Goal: Navigation & Orientation: Find specific page/section

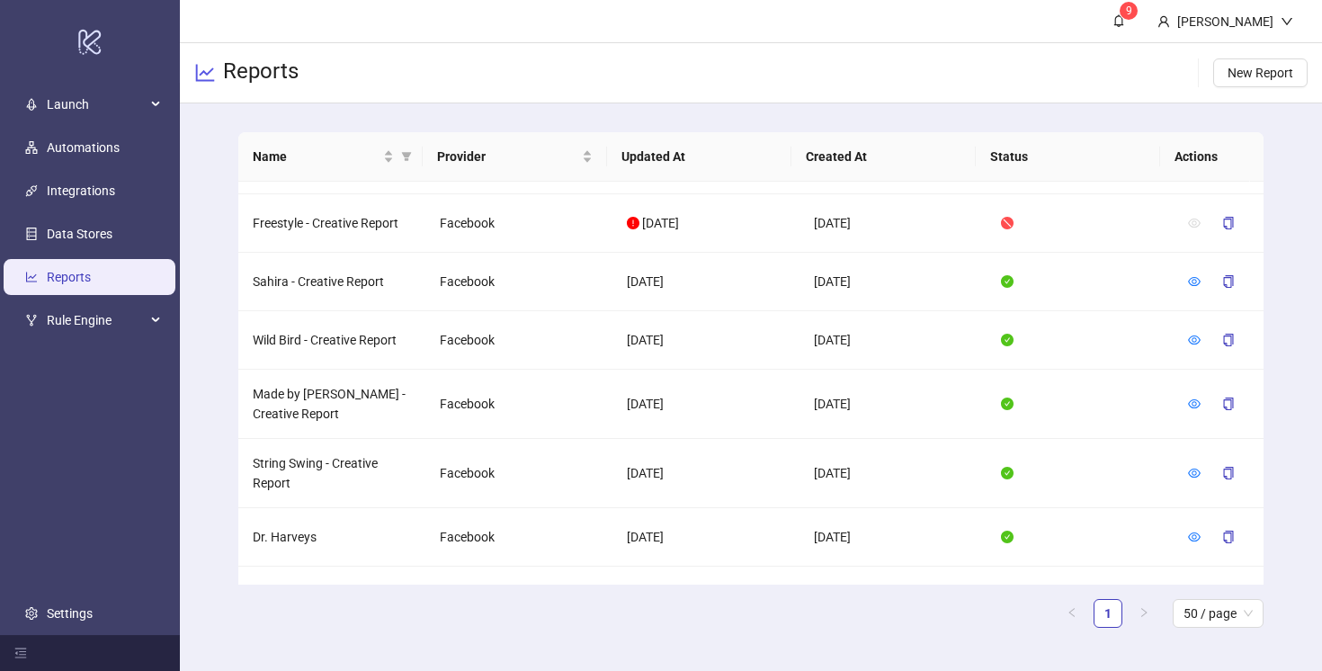
scroll to position [372, 0]
click at [96, 100] on span "Launch" at bounding box center [96, 104] width 99 height 36
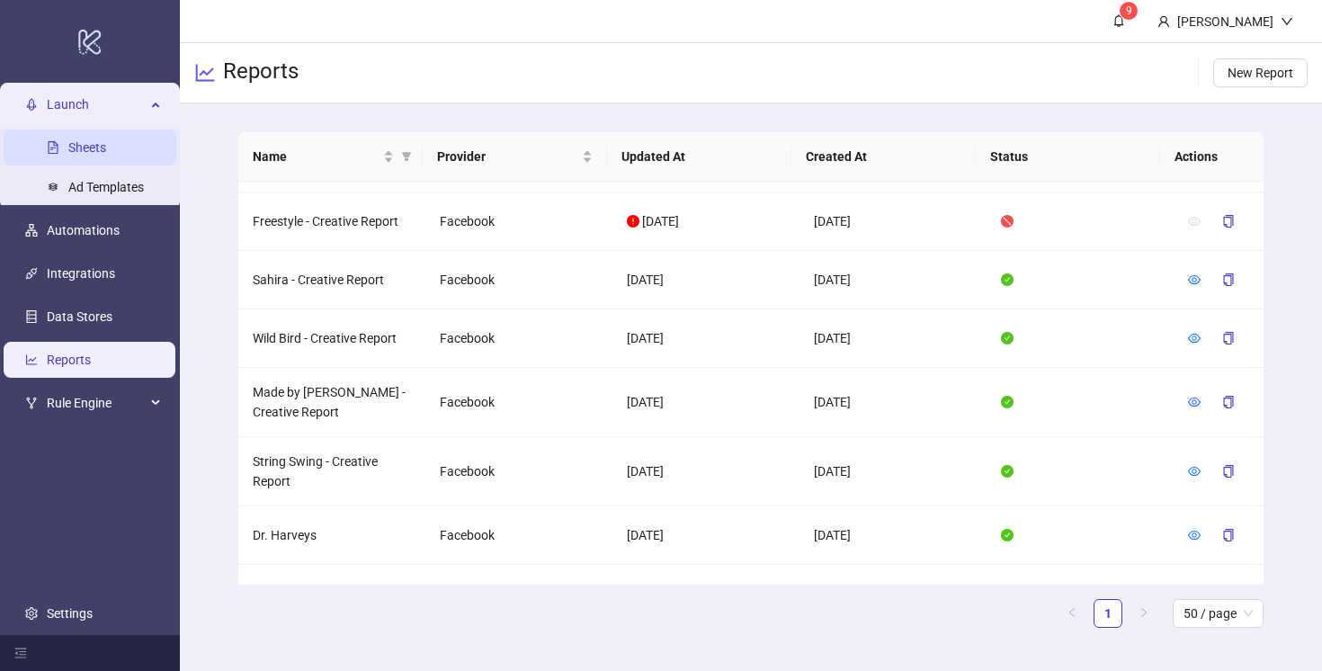
click at [97, 155] on link "Sheets" at bounding box center [87, 147] width 38 height 14
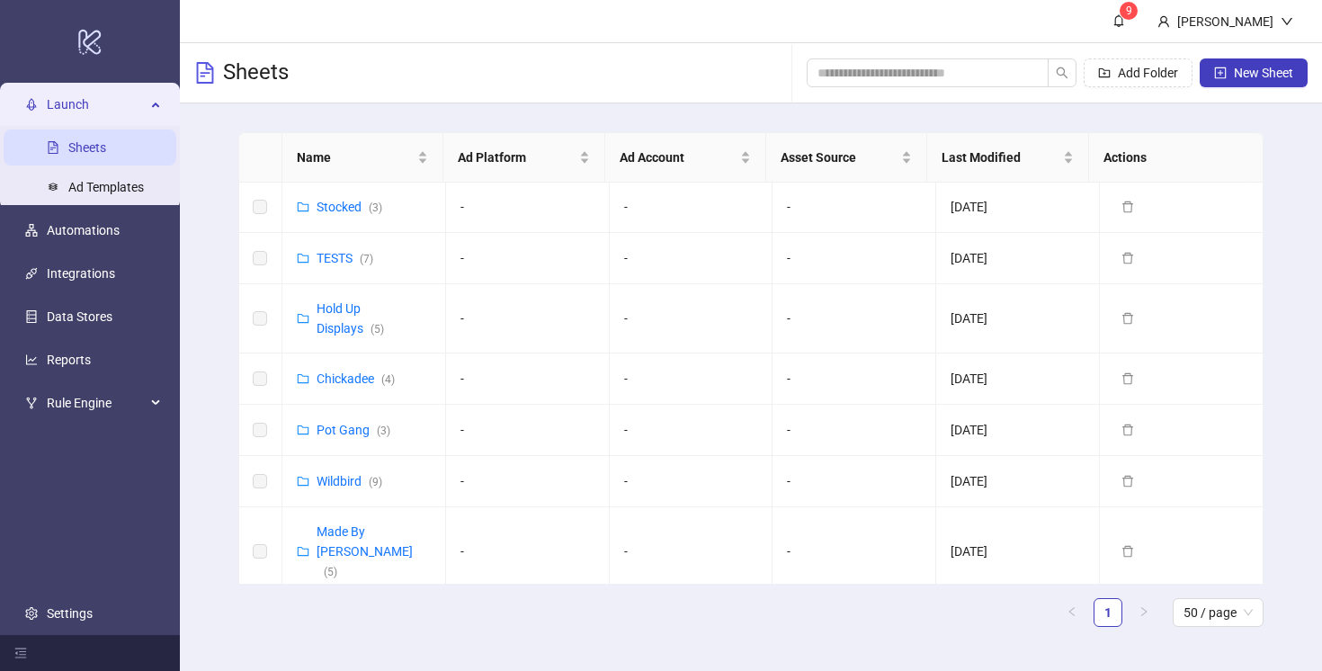
scroll to position [882, 0]
click at [355, 523] on link "Made By [PERSON_NAME] ( 5 )" at bounding box center [365, 550] width 96 height 54
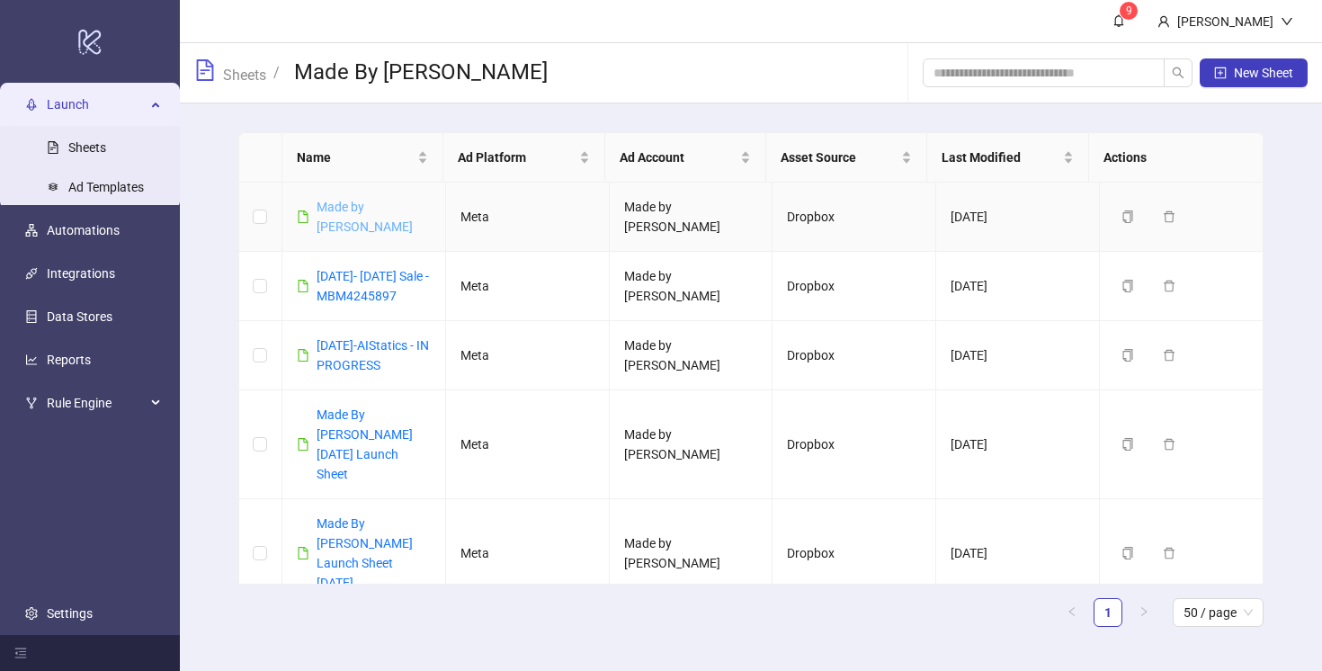
click at [362, 207] on link "Made by [PERSON_NAME]" at bounding box center [365, 217] width 96 height 34
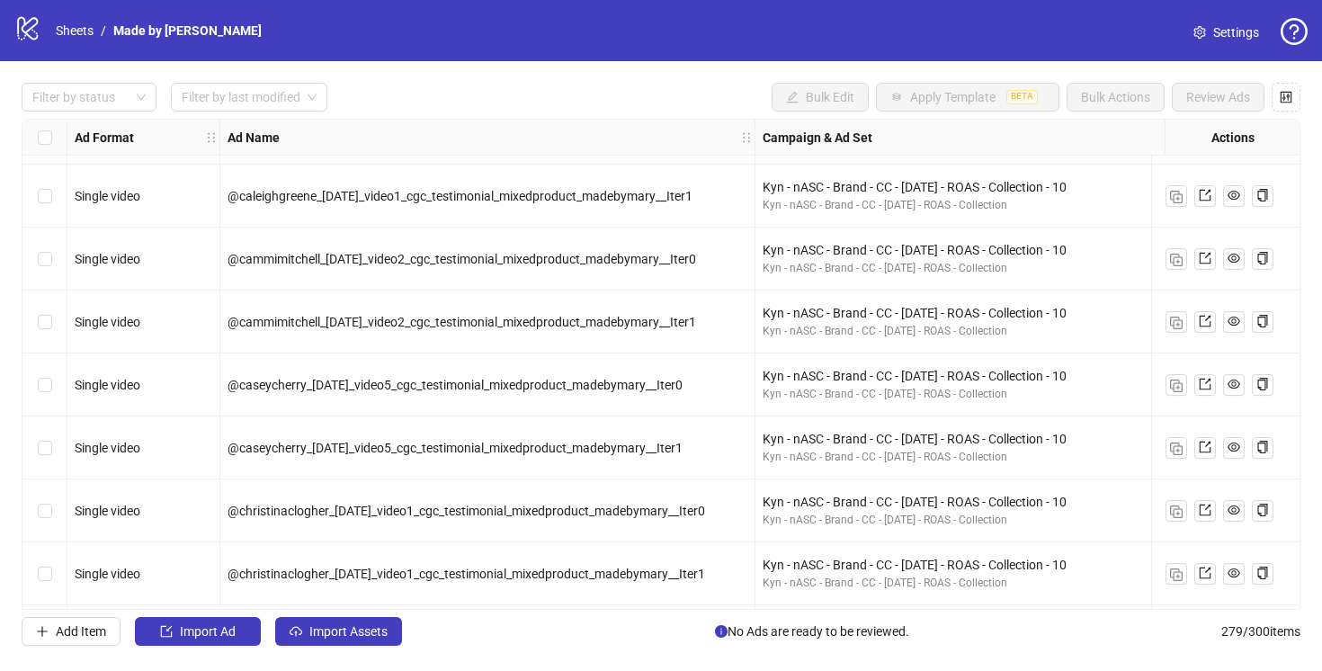
scroll to position [1500, 0]
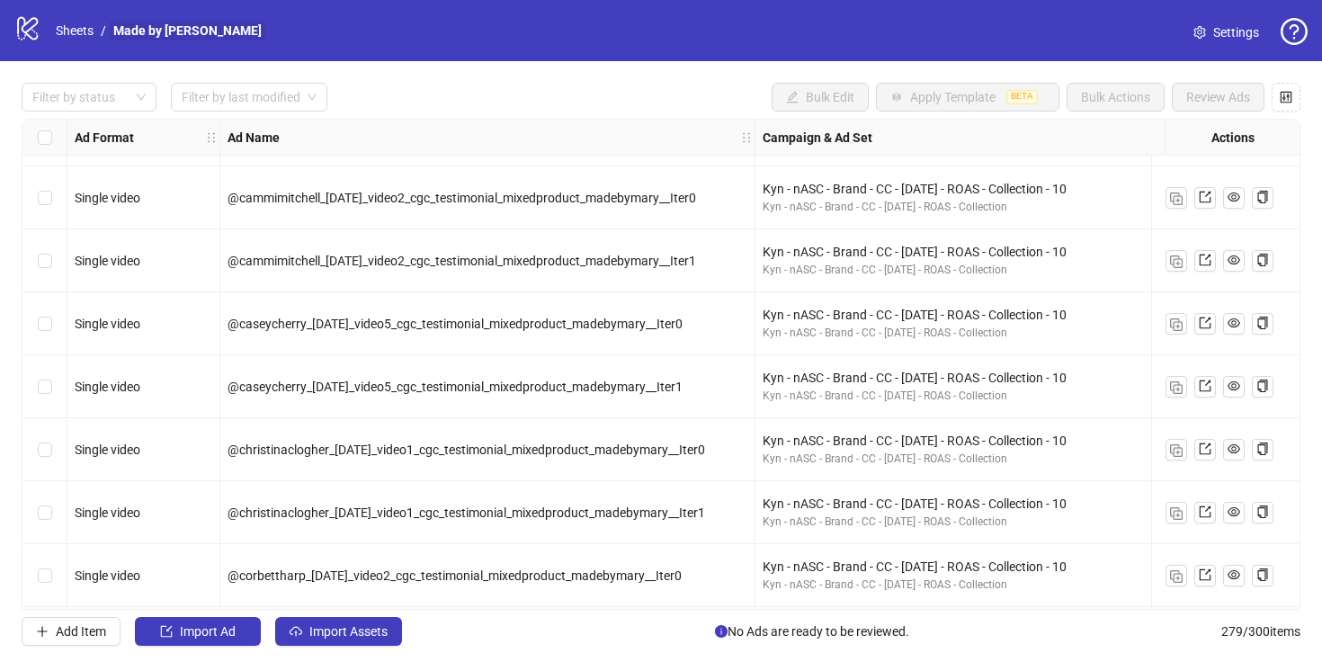
click at [115, 27] on link "Made by [PERSON_NAME]" at bounding box center [188, 31] width 156 height 20
click at [61, 31] on link "Sheets" at bounding box center [74, 31] width 45 height 20
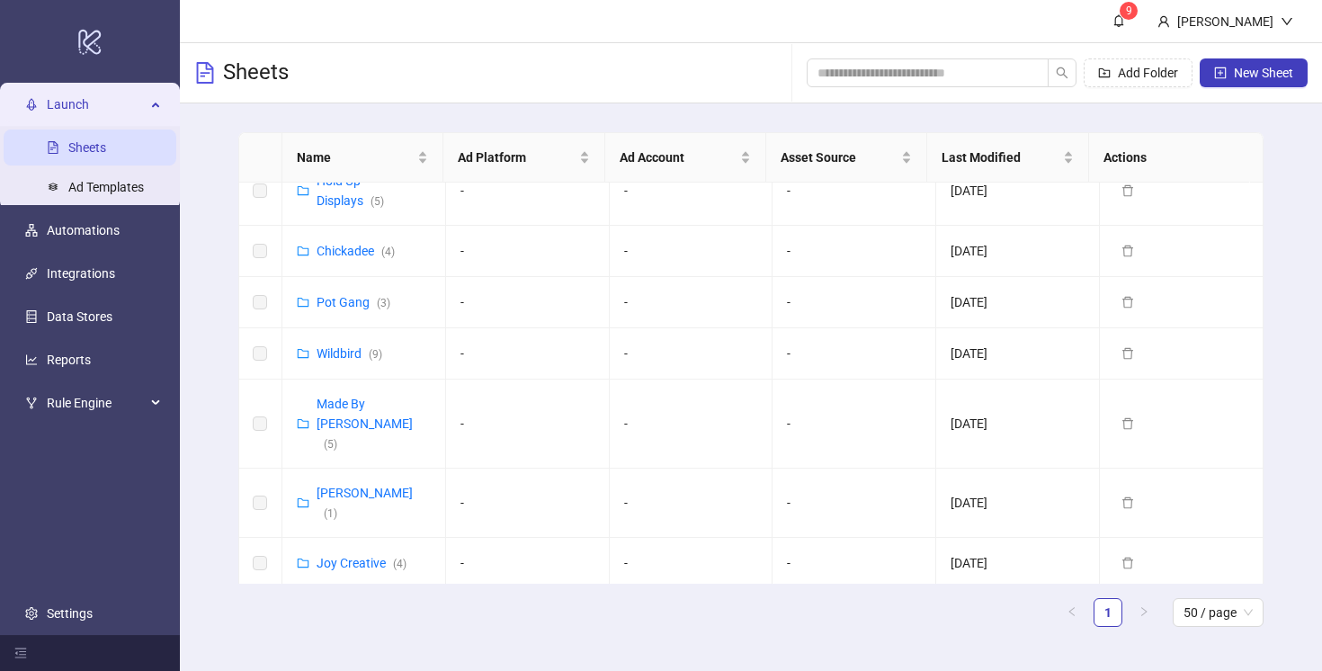
scroll to position [1025, 0]
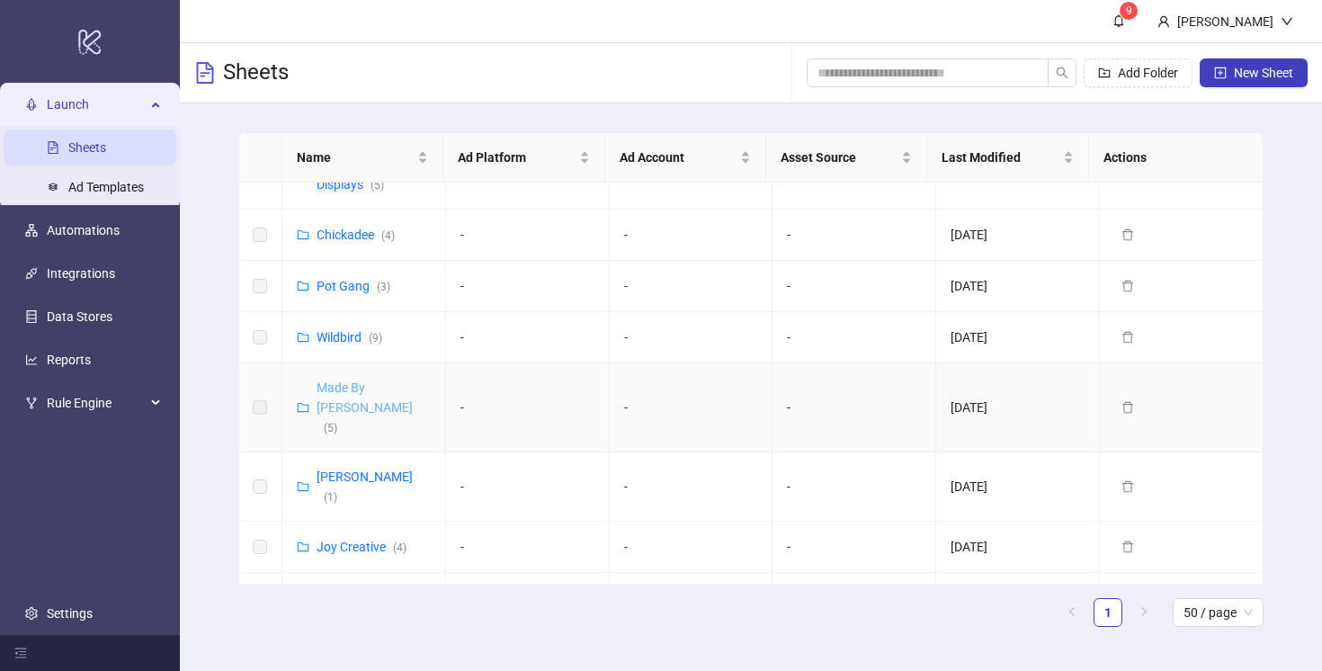
click at [353, 380] on link "Made By [PERSON_NAME] ( 5 )" at bounding box center [365, 407] width 96 height 54
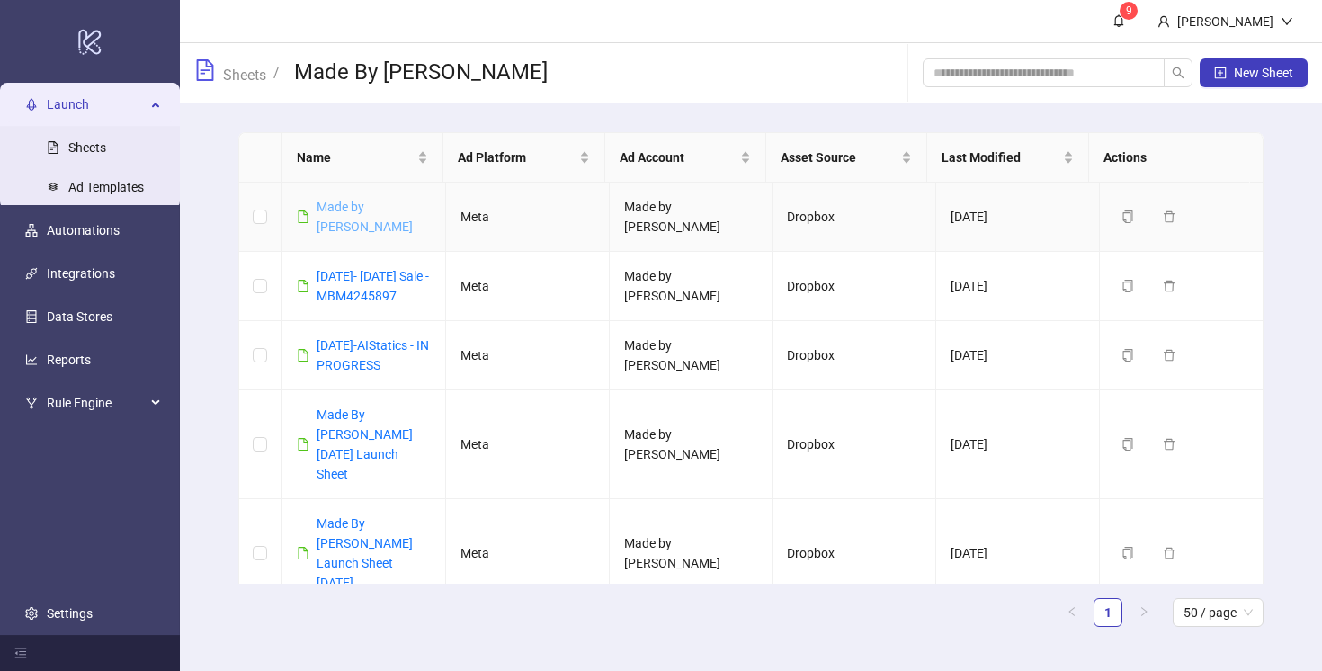
click at [349, 205] on link "Made by [PERSON_NAME]" at bounding box center [365, 217] width 96 height 34
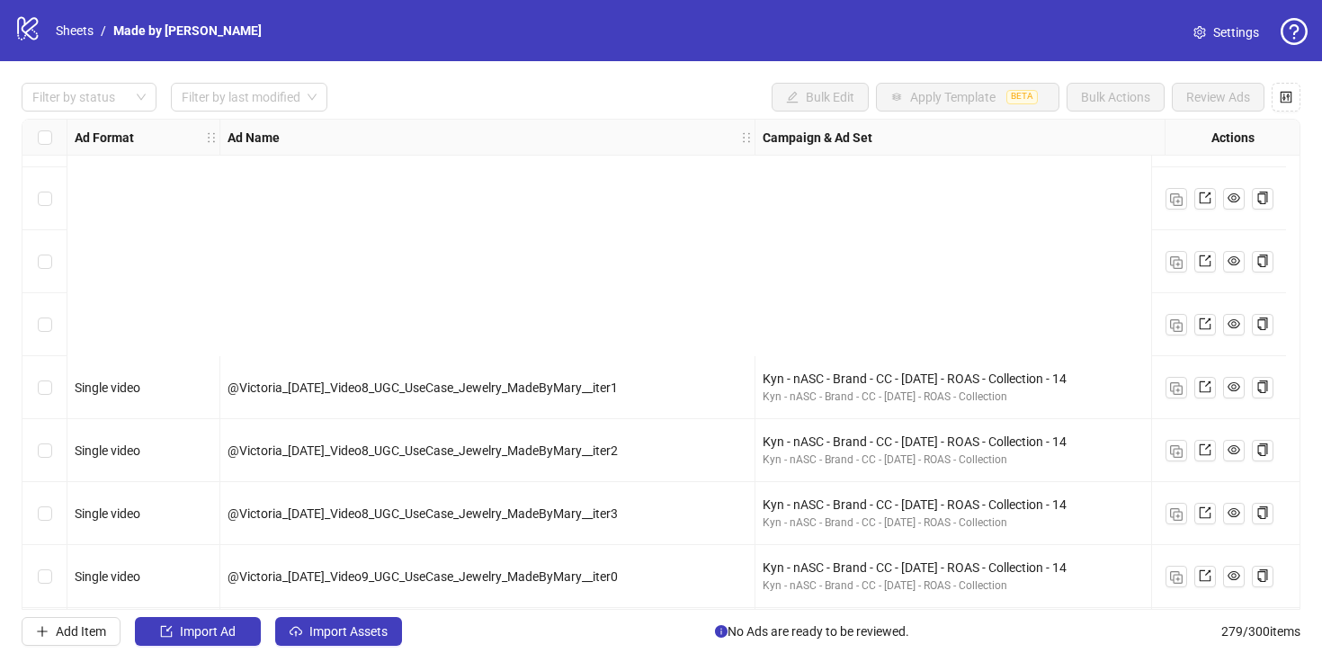
scroll to position [15220, 0]
